Goal: Information Seeking & Learning: Learn about a topic

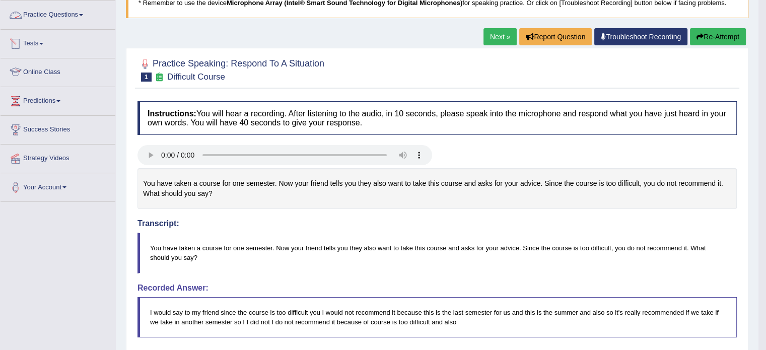
click at [51, 72] on link "Online Class" at bounding box center [58, 70] width 115 height 25
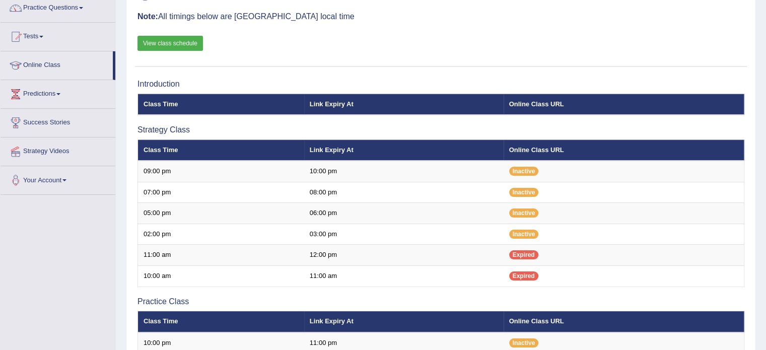
scroll to position [83, 0]
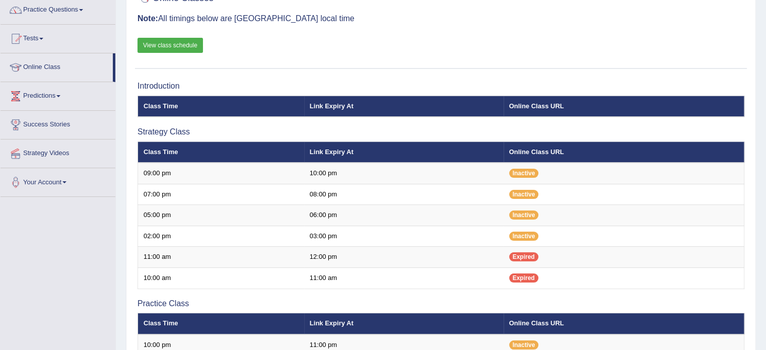
click at [180, 45] on link "View class schedule" at bounding box center [171, 45] width 66 height 15
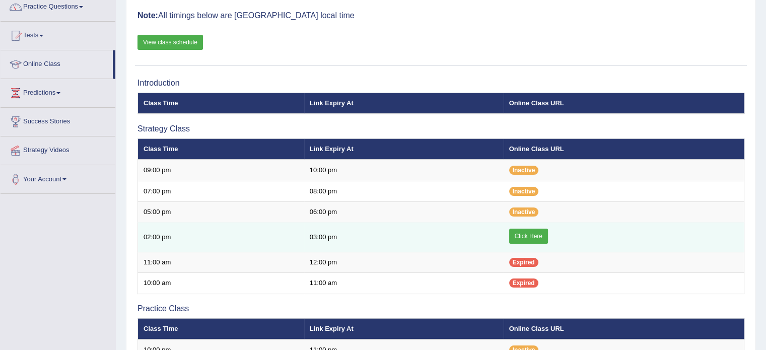
click at [515, 233] on link "Click Here" at bounding box center [528, 236] width 39 height 15
